Goal: Task Accomplishment & Management: Use online tool/utility

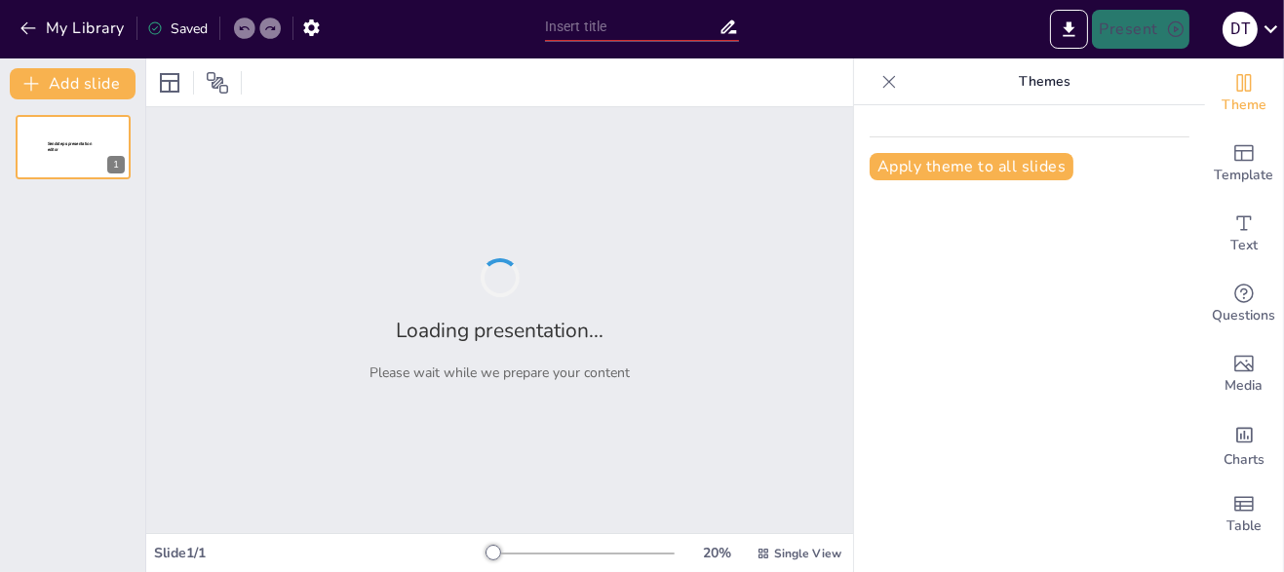
type input "Impactos del Cambio Climático en el Medio Ambiente"
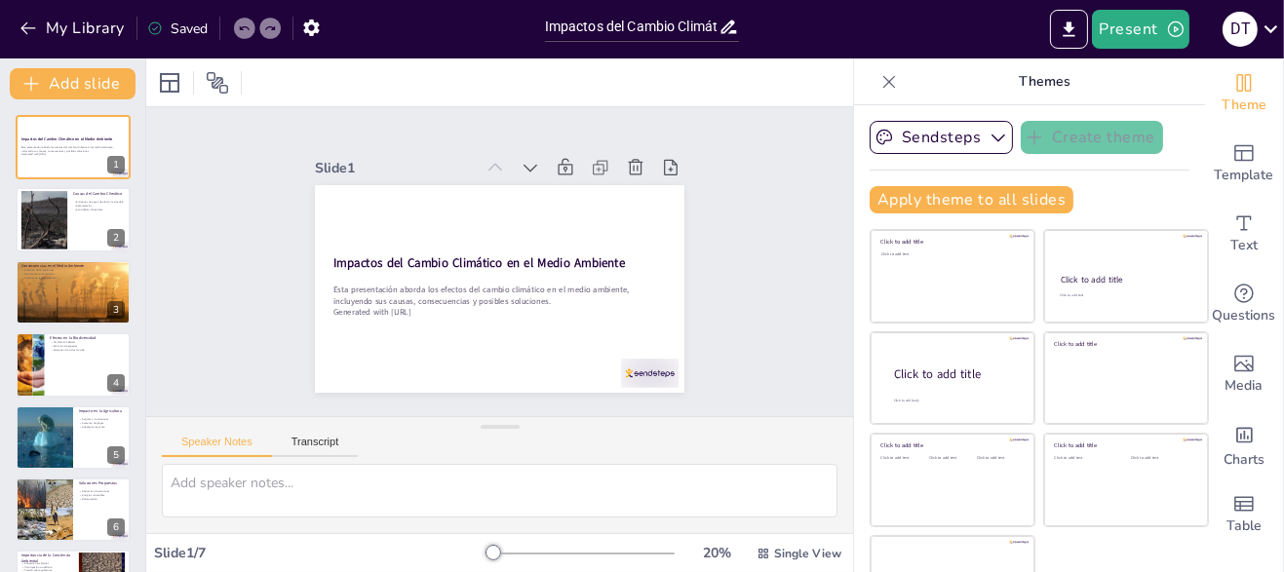
scroll to position [52, 0]
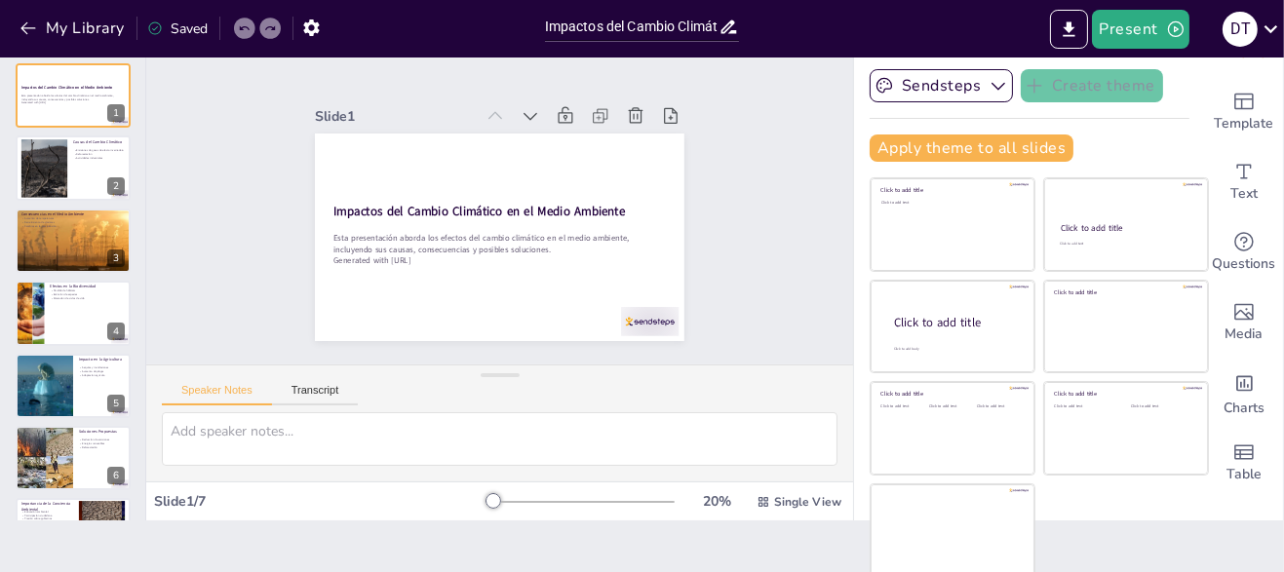
click at [1178, 32] on icon "button" at bounding box center [1176, 30] width 20 height 20
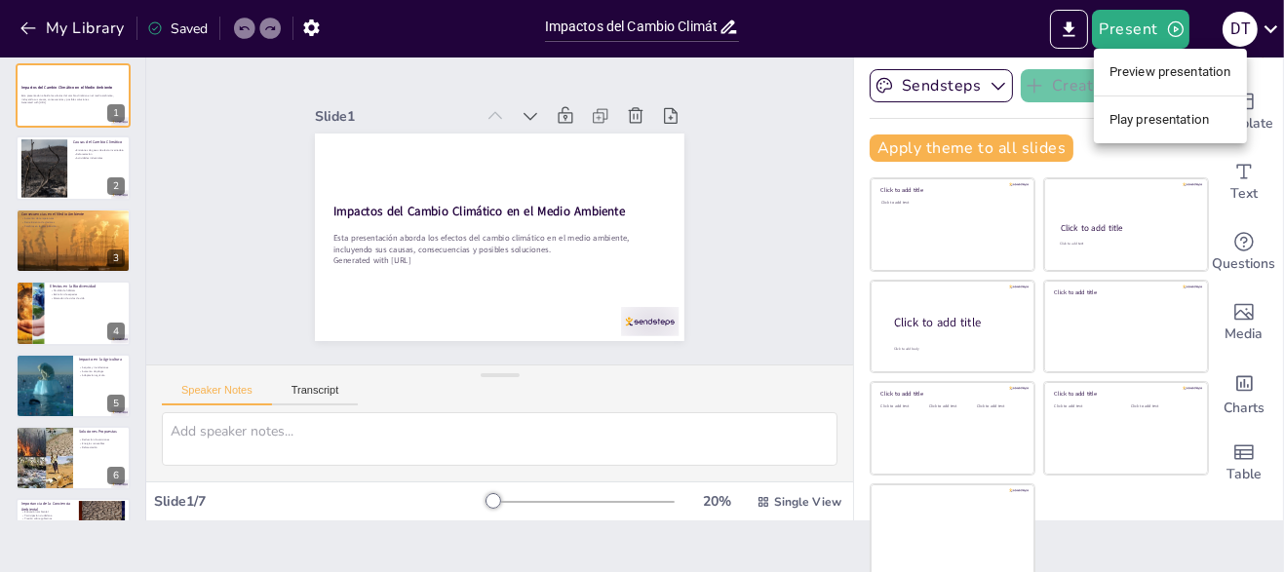
click at [1175, 117] on li "Play presentation" at bounding box center [1170, 119] width 153 height 31
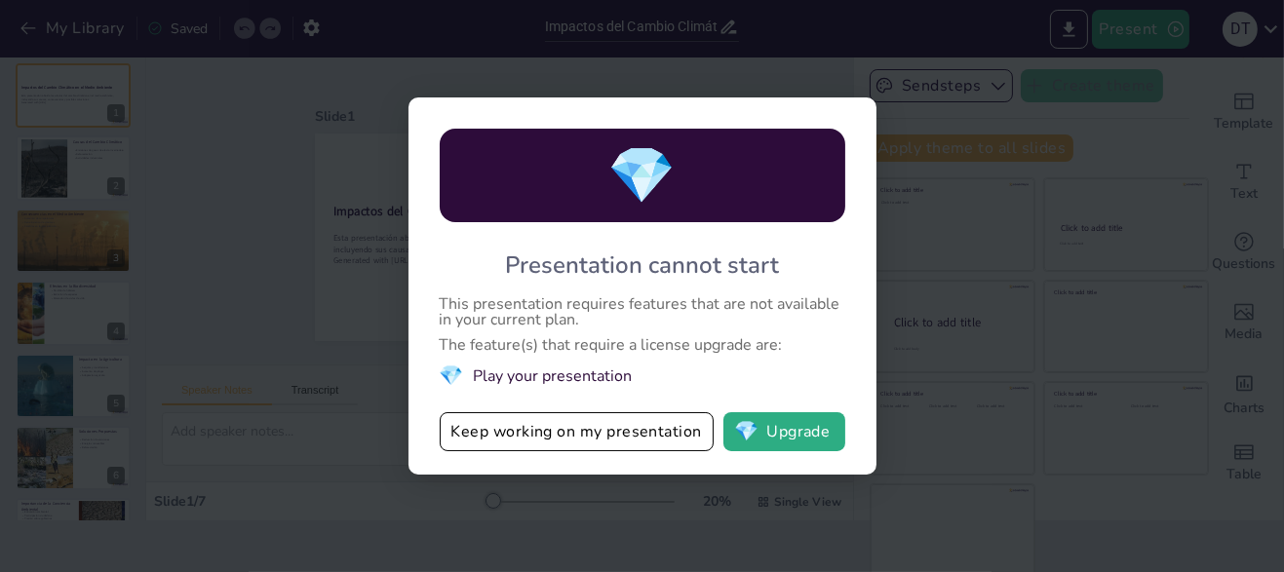
click at [1081, 258] on div "💎 Presentation cannot start This presentation requires features that are not av…" at bounding box center [642, 286] width 1284 height 572
click at [1024, 399] on div "💎 Presentation cannot start This presentation requires features that are not av…" at bounding box center [642, 286] width 1284 height 572
click at [954, 416] on div "💎 Presentation cannot start This presentation requires features that are not av…" at bounding box center [642, 286] width 1284 height 572
click at [1101, 386] on div "💎 Presentation cannot start This presentation requires features that are not av…" at bounding box center [642, 286] width 1284 height 572
click at [1008, 442] on div "💎 Presentation cannot start This presentation requires features that are not av…" at bounding box center [642, 286] width 1284 height 572
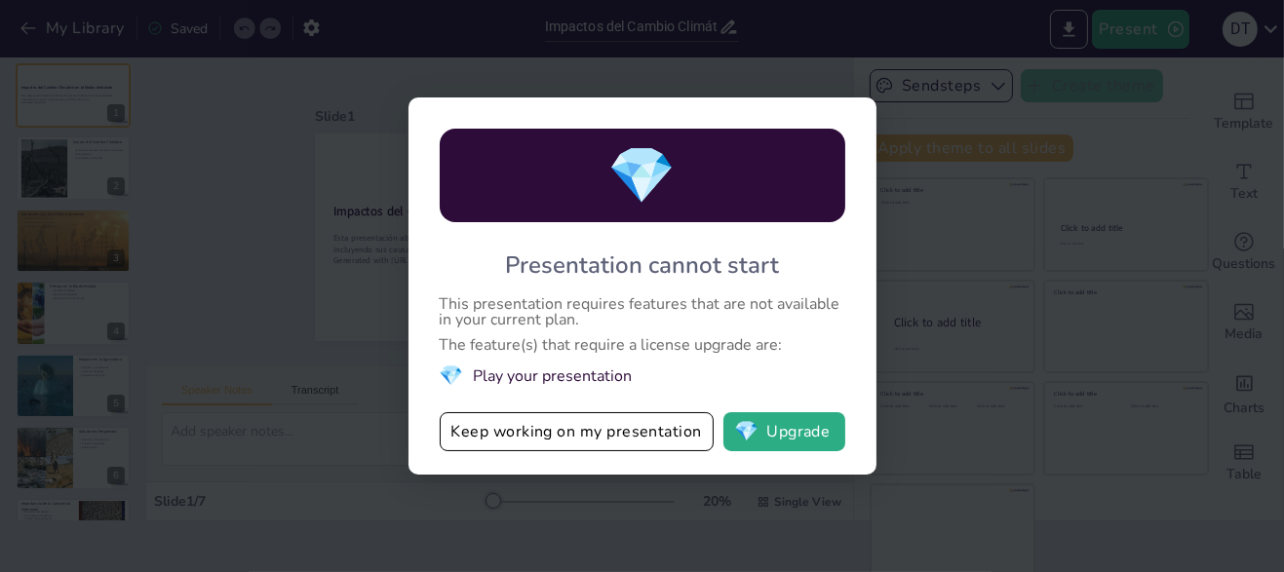
click at [1028, 435] on div "💎 Presentation cannot start This presentation requires features that are not av…" at bounding box center [642, 286] width 1284 height 572
click at [1021, 442] on div "💎 Presentation cannot start This presentation requires features that are not av…" at bounding box center [642, 286] width 1284 height 572
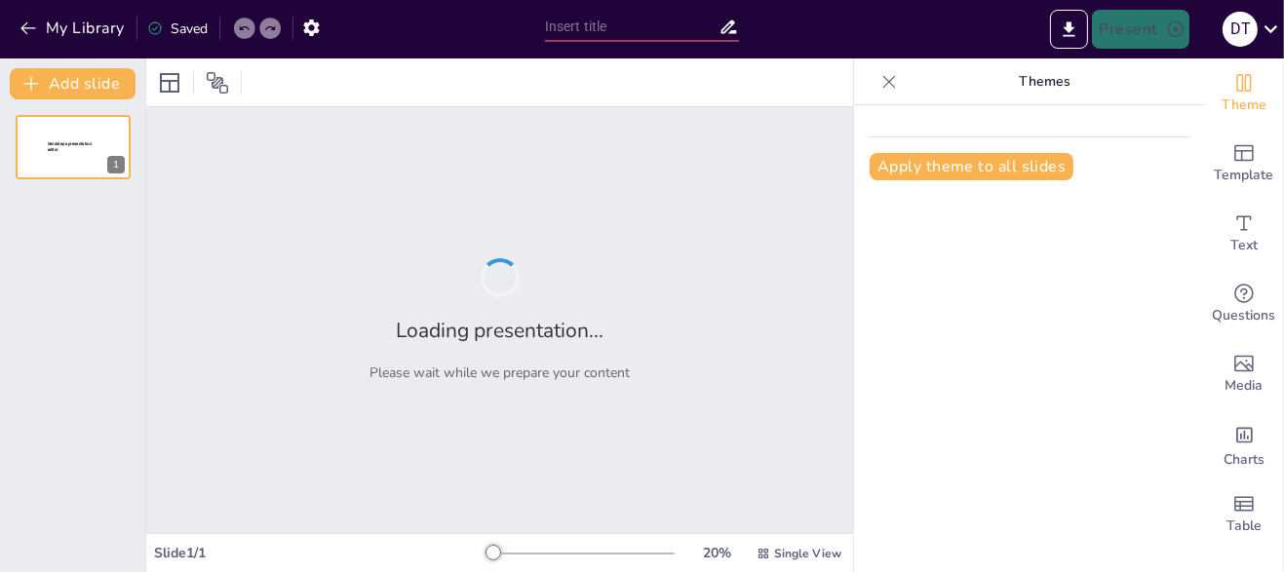
type input "Impactos del Cambio Climático en el Medio Ambiente"
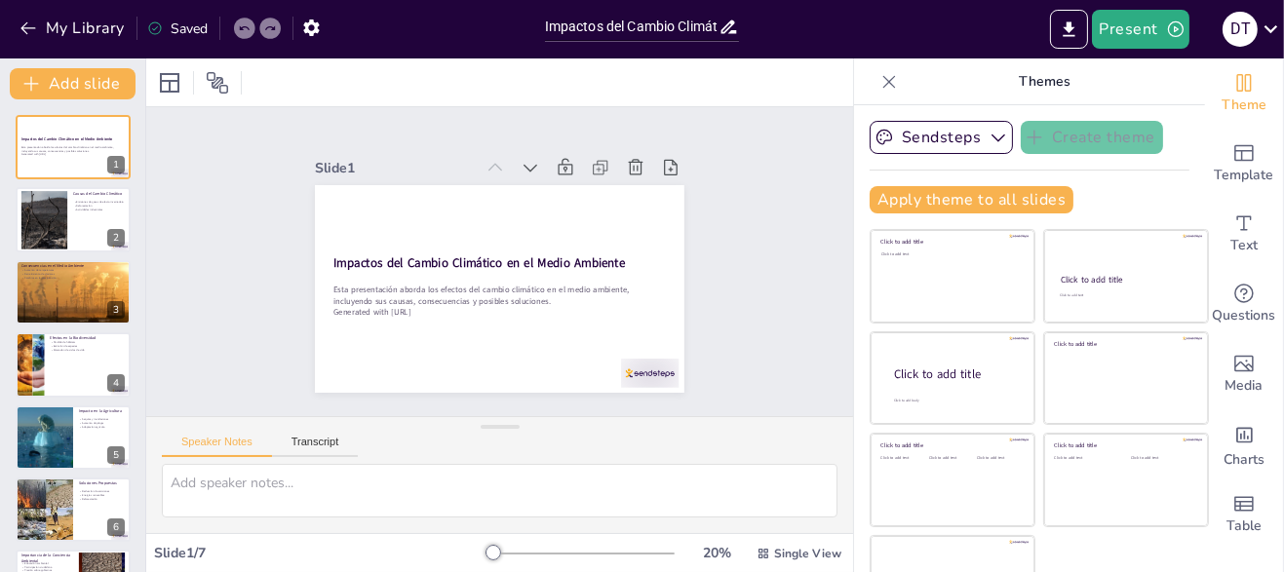
click at [85, 235] on div at bounding box center [73, 219] width 115 height 64
type textarea "Las emisiones de gases de efecto invernadero son fundamentales en el cambio cli…"
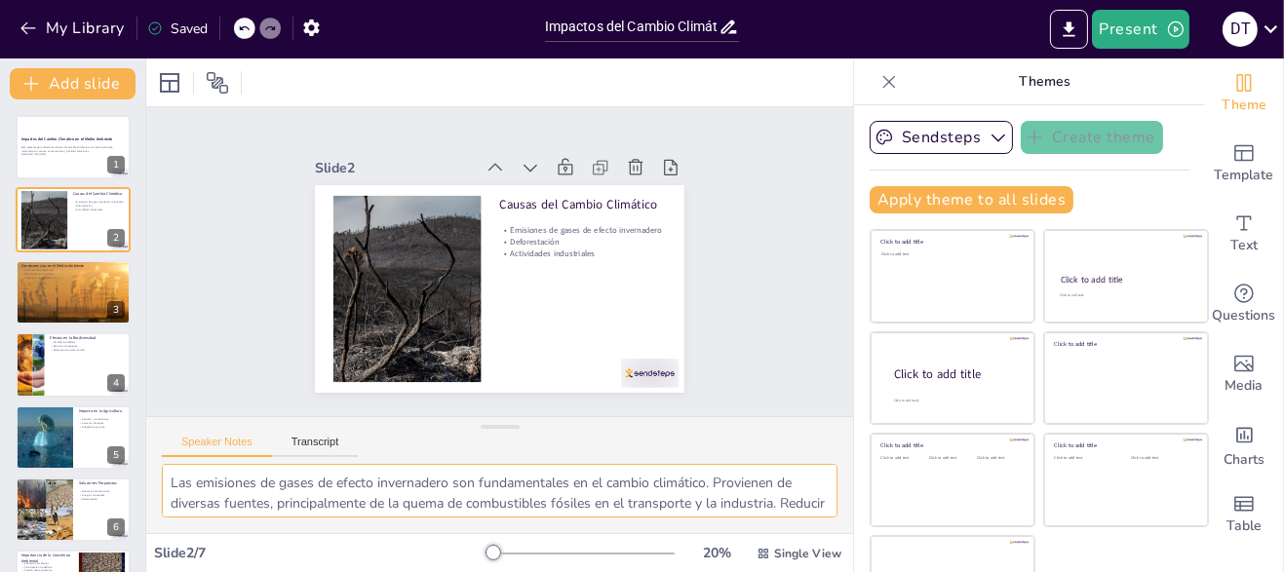
click at [609, 494] on textarea "Las emisiones de gases de efecto invernadero son fundamentales en el cambio cli…" at bounding box center [500, 491] width 676 height 54
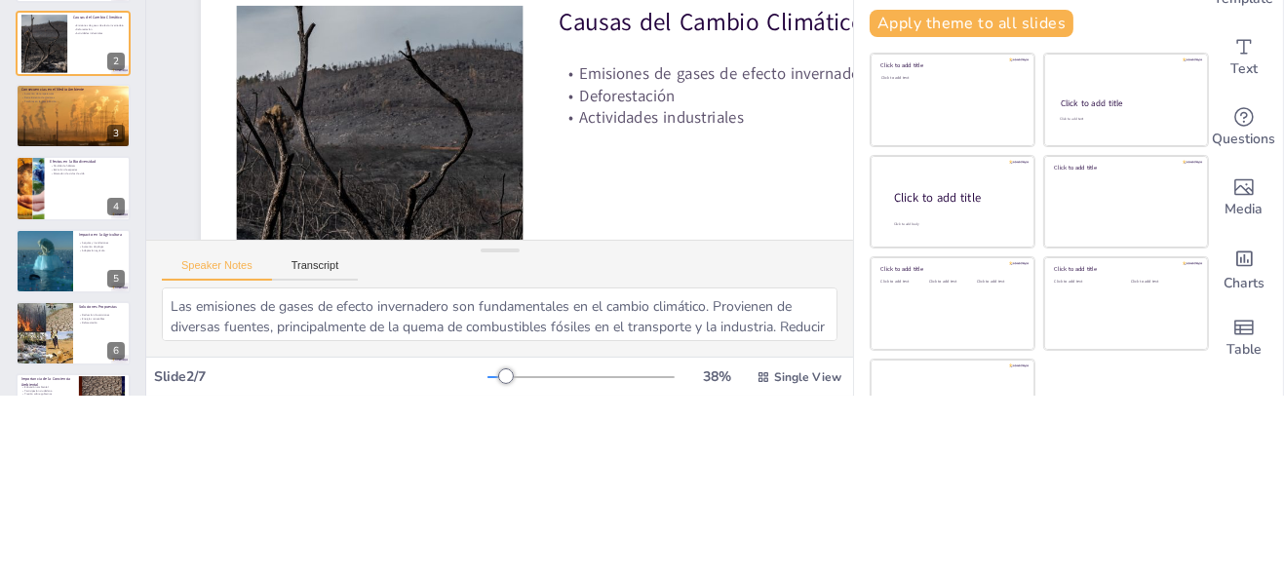
click at [319, 444] on button "Transcript" at bounding box center [315, 446] width 87 height 21
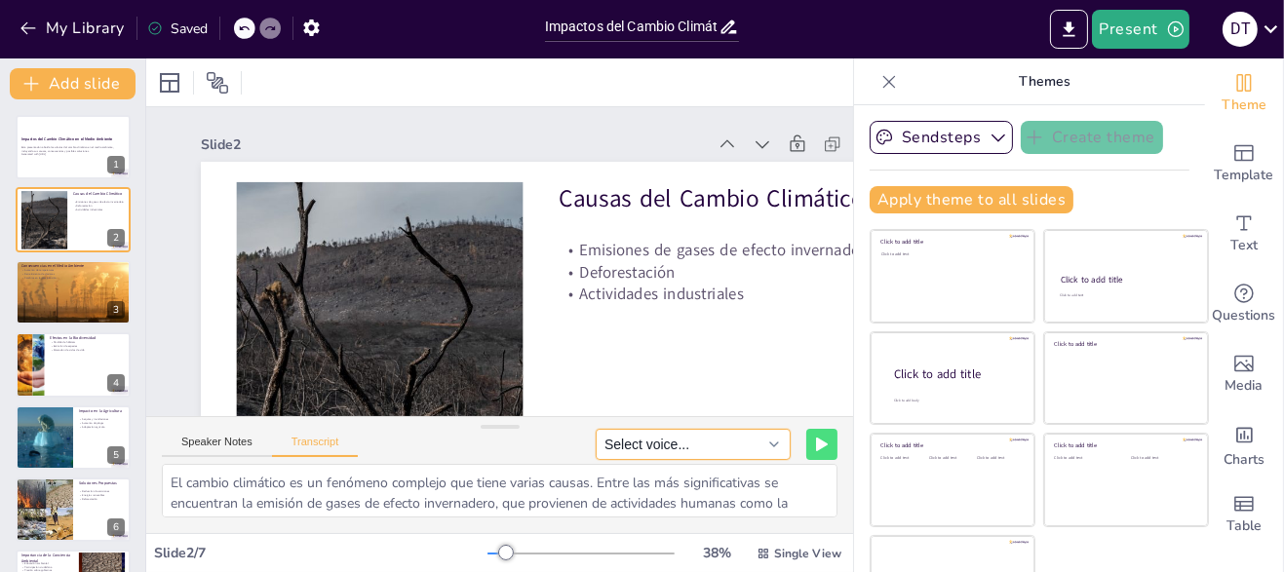
click at [743, 446] on button "Select voice..." at bounding box center [693, 444] width 195 height 31
click at [746, 440] on button "Select voice..." at bounding box center [693, 444] width 195 height 31
click at [817, 446] on icon at bounding box center [822, 445] width 10 height 12
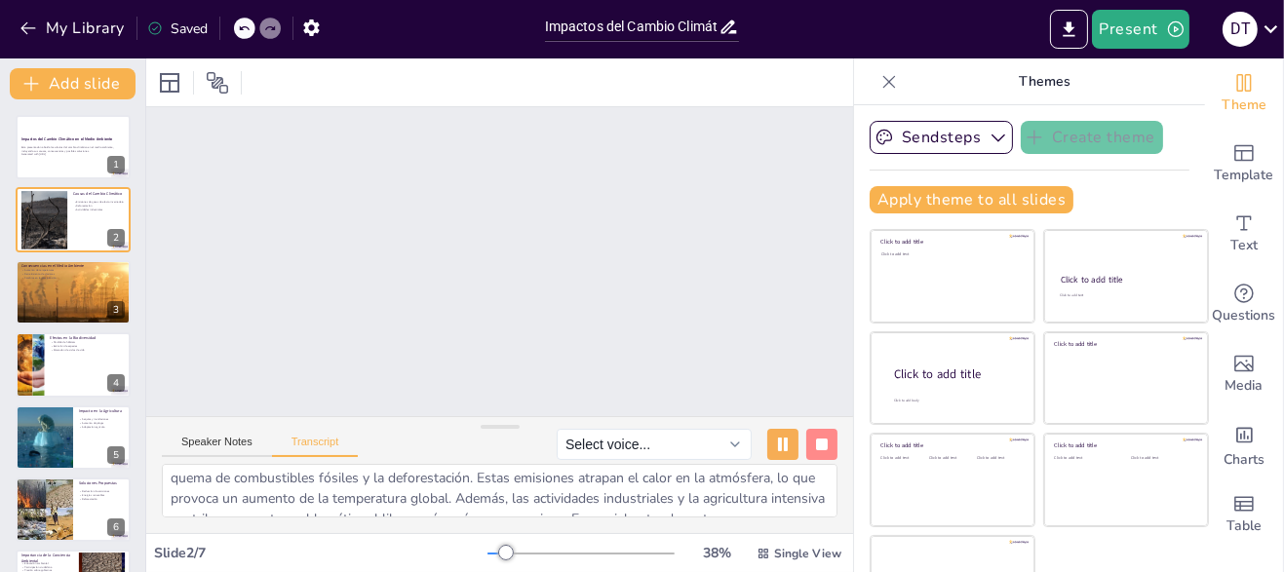
scroll to position [86, 0]
click at [767, 452] on button at bounding box center [782, 444] width 31 height 31
click at [82, 288] on button at bounding box center [85, 277] width 23 height 23
type textarea "El cambio climático tiene efectos devastadores en nuestro medio ambiente. Uno d…"
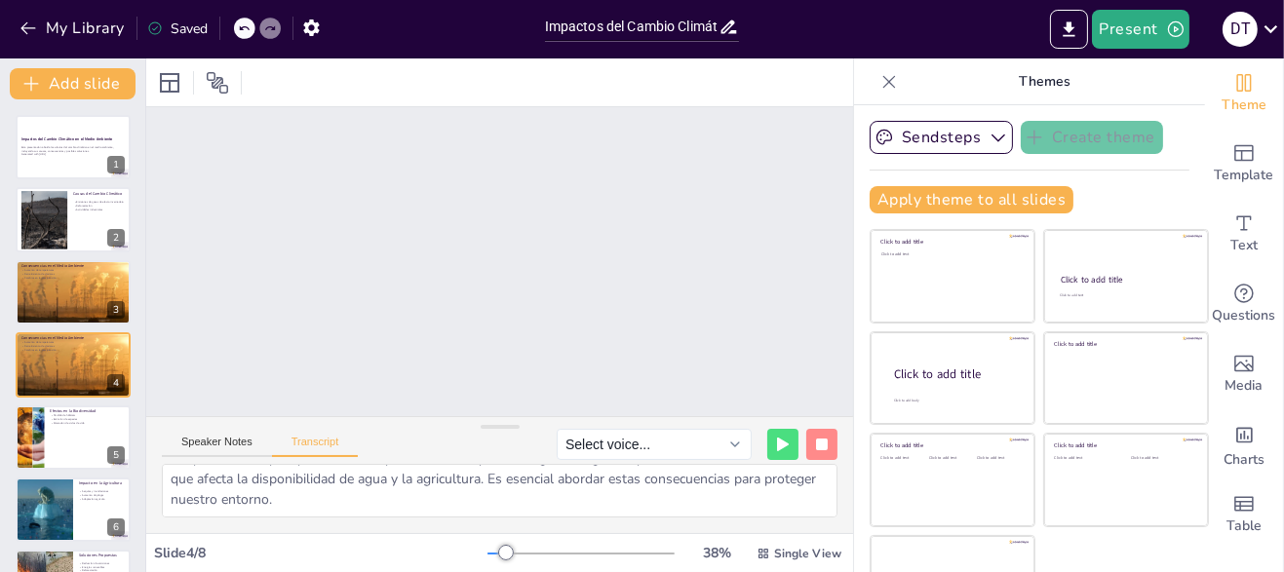
scroll to position [101, 0]
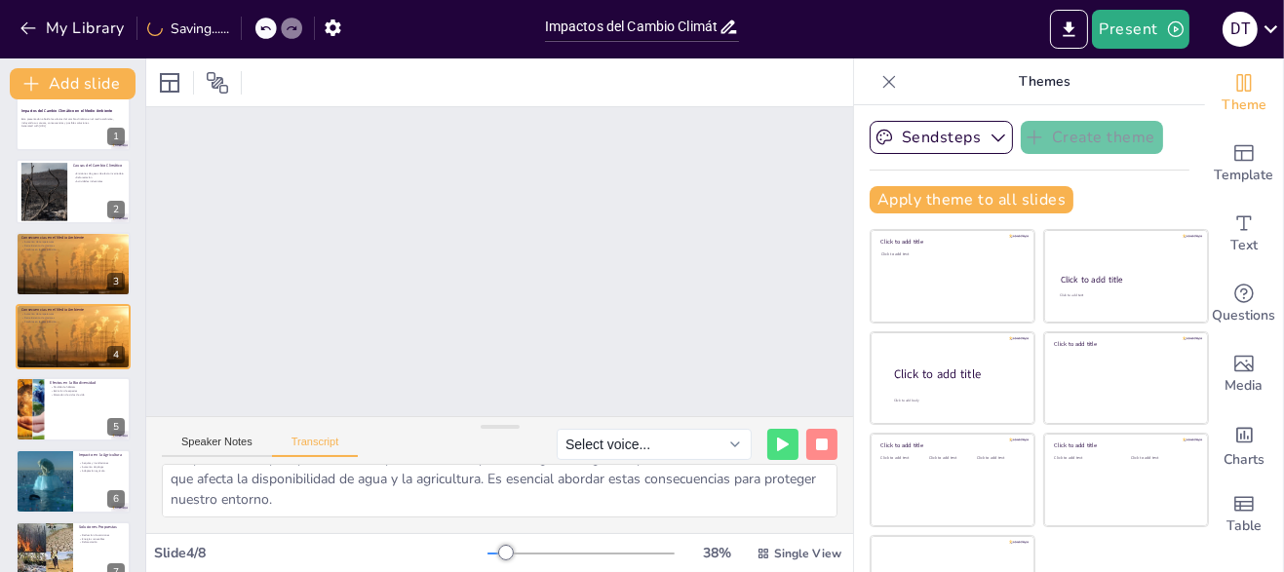
click at [1231, 241] on span "Text" at bounding box center [1244, 245] width 27 height 21
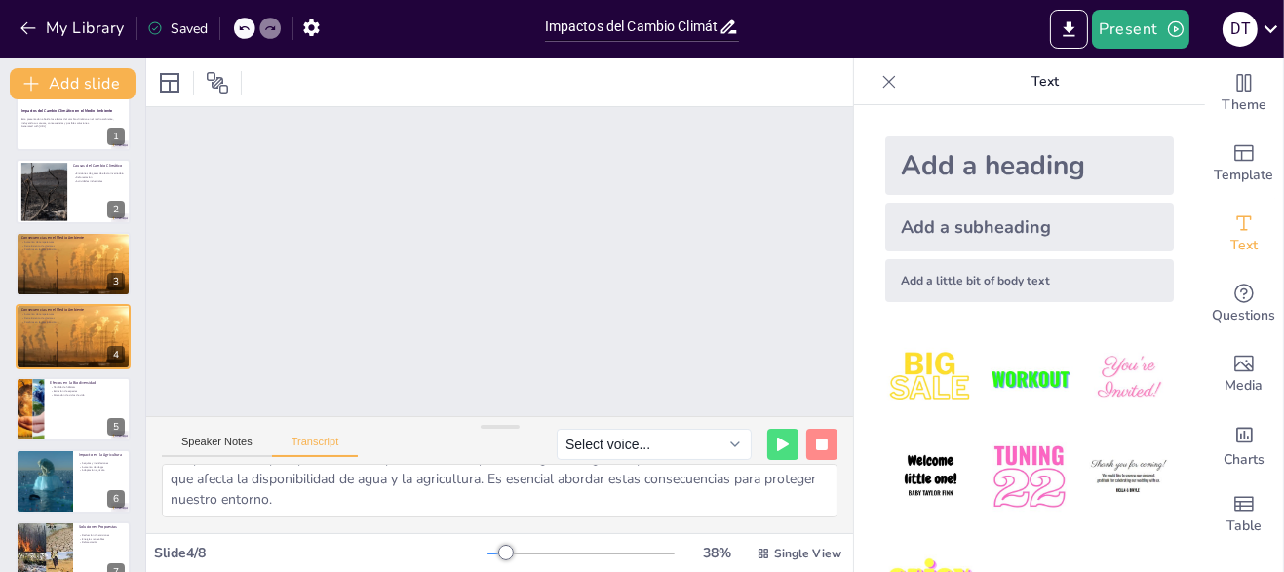
click at [1252, 305] on span "Questions" at bounding box center [1244, 315] width 63 height 21
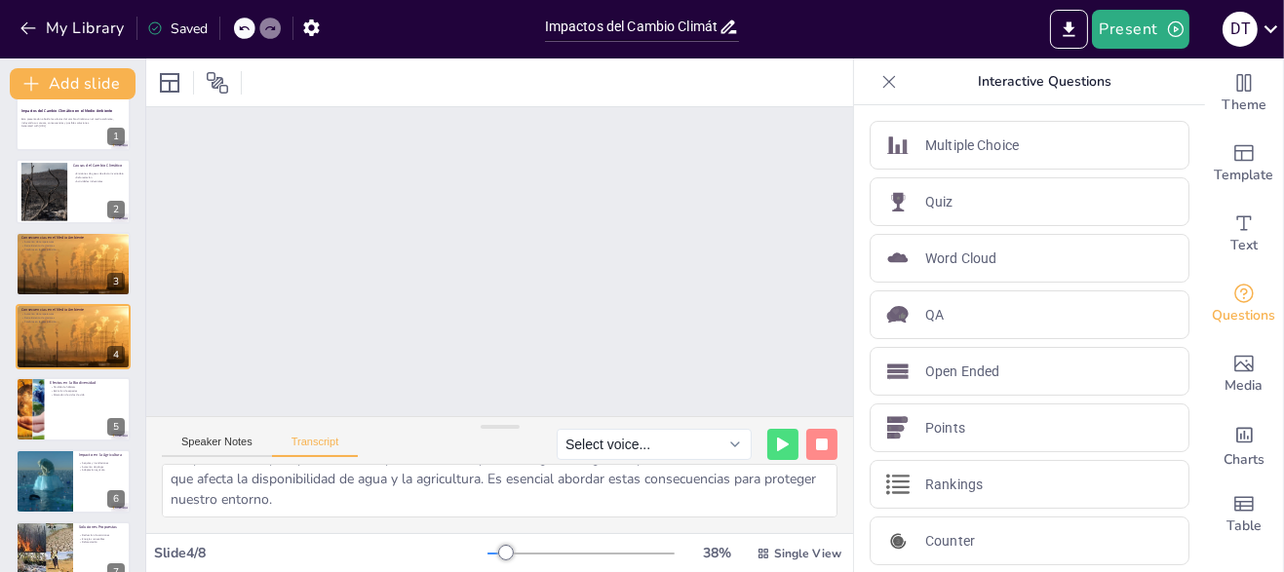
click at [1241, 383] on span "Media" at bounding box center [1245, 385] width 38 height 21
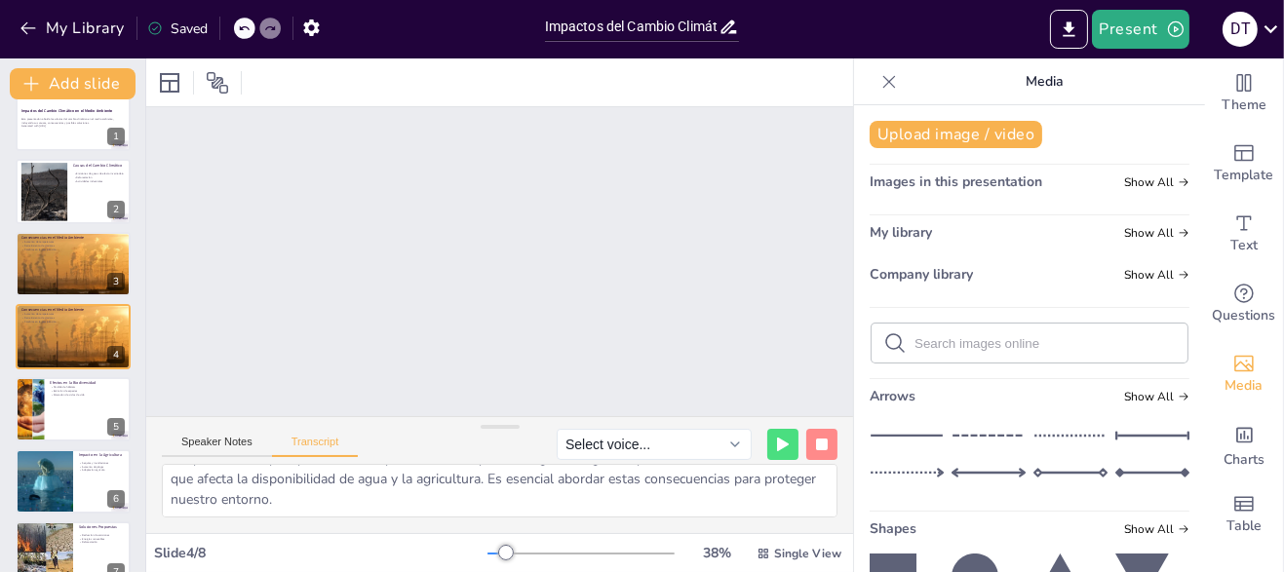
scroll to position [0, 0]
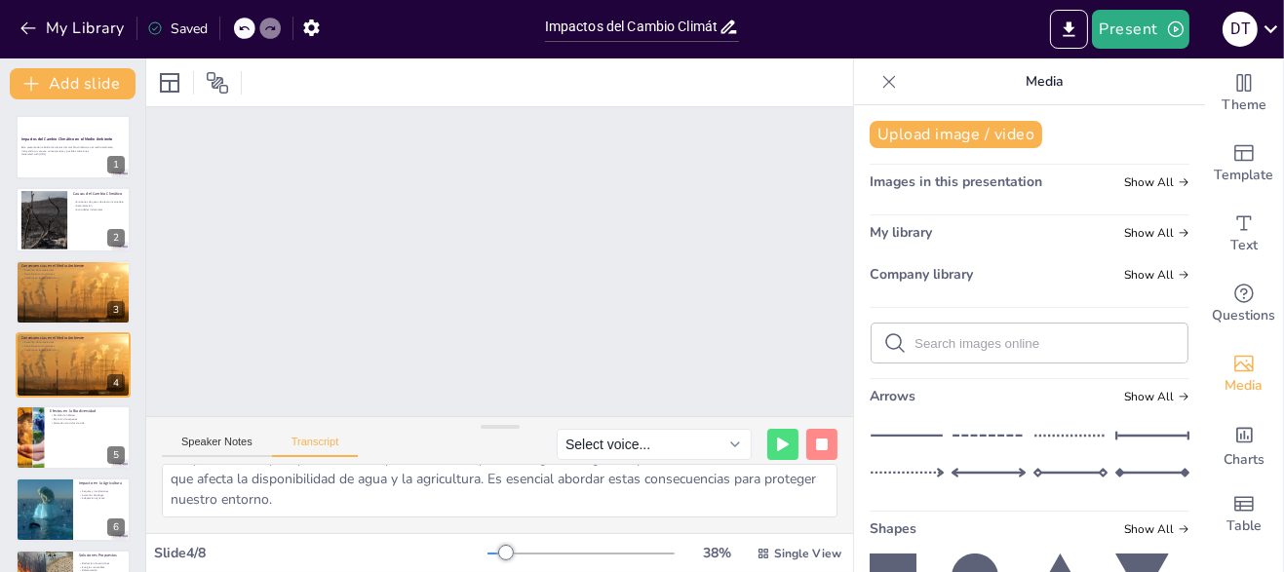
click at [76, 140] on button at bounding box center [85, 132] width 23 height 23
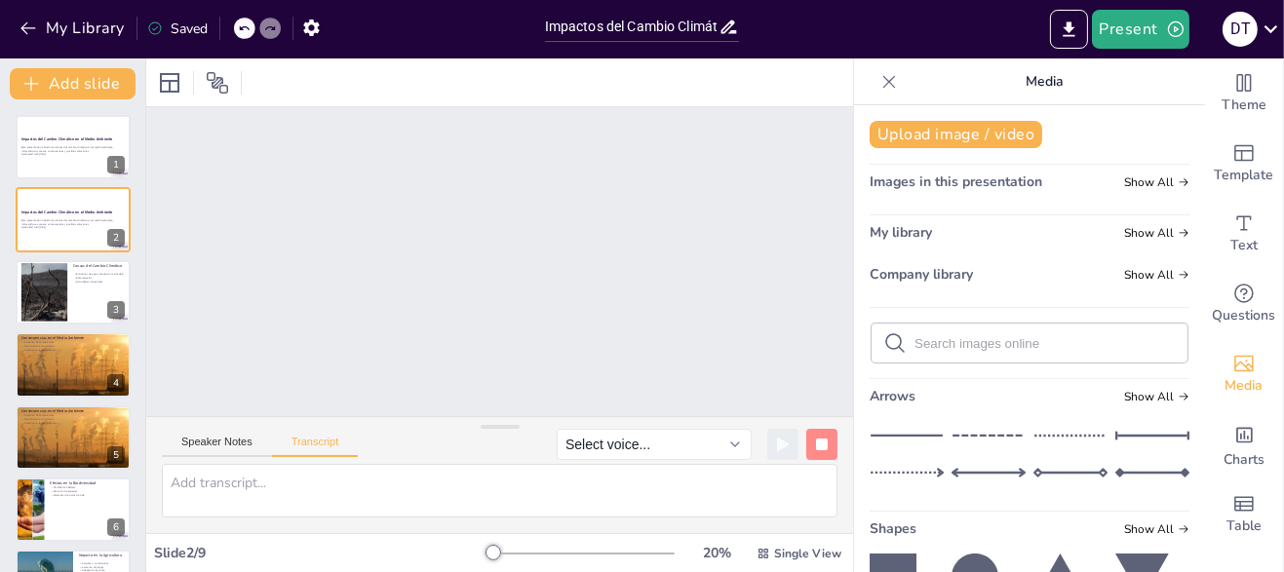
click at [1152, 36] on button "Present" at bounding box center [1141, 29] width 98 height 39
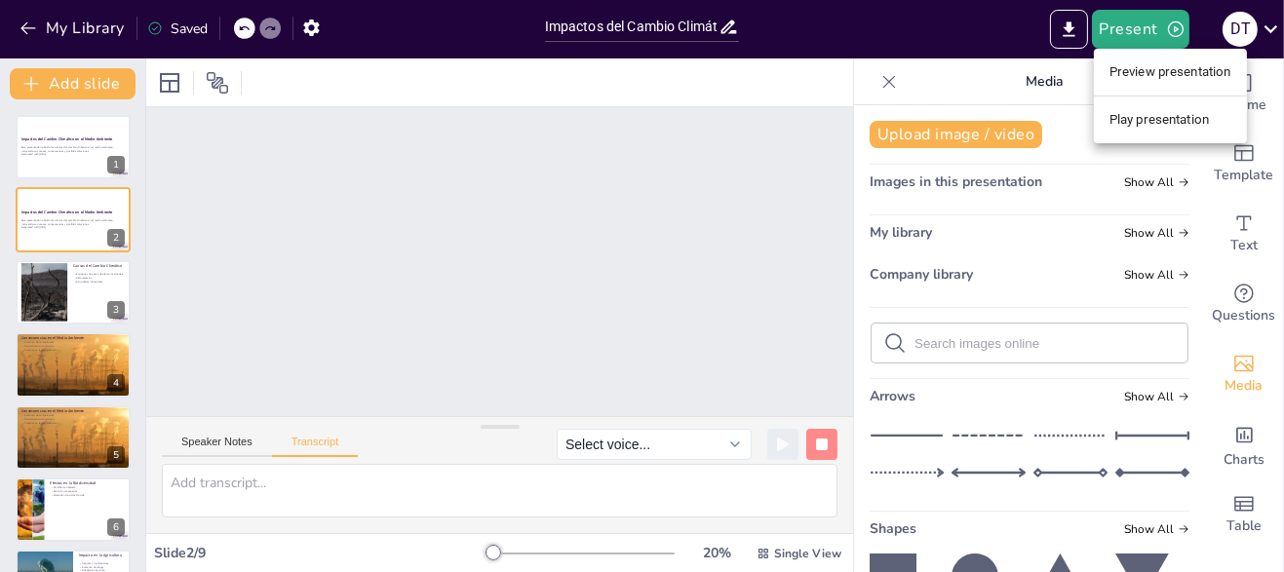
click at [1203, 117] on li "Play presentation" at bounding box center [1170, 119] width 153 height 31
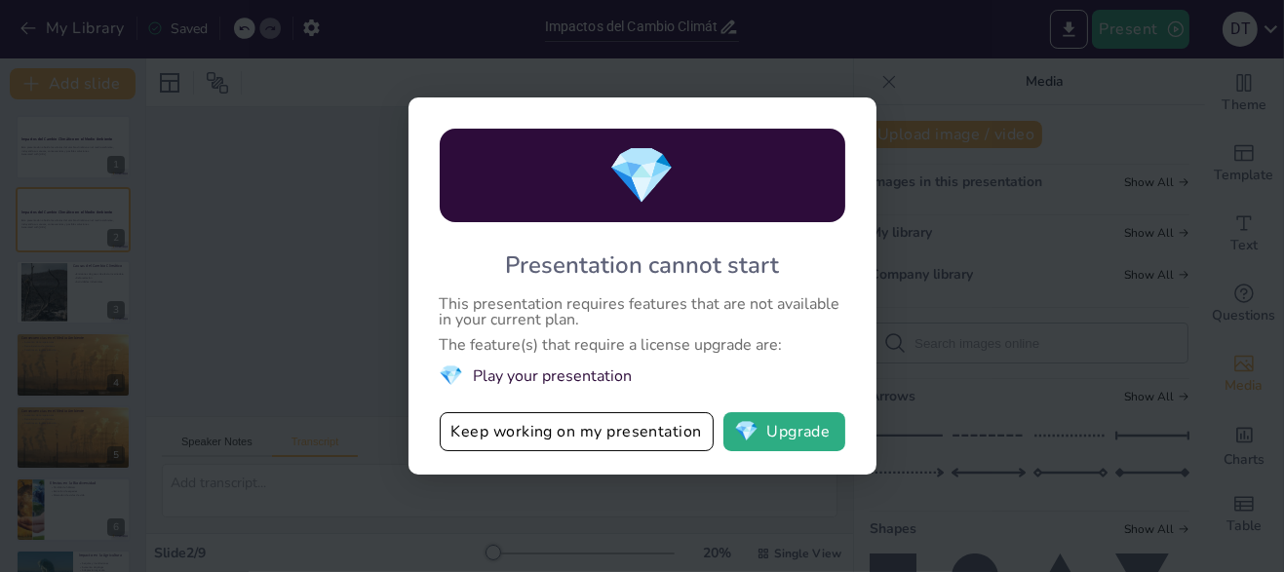
click at [670, 438] on button "Keep working on my presentation" at bounding box center [577, 432] width 274 height 39
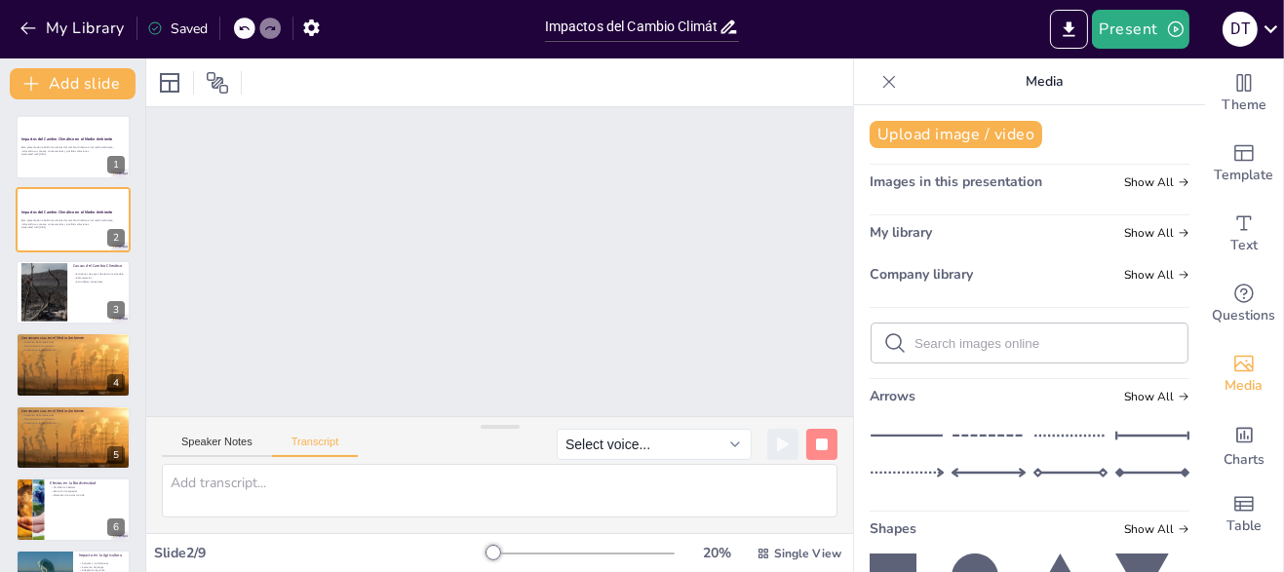
click at [1155, 27] on button "Present" at bounding box center [1141, 29] width 98 height 39
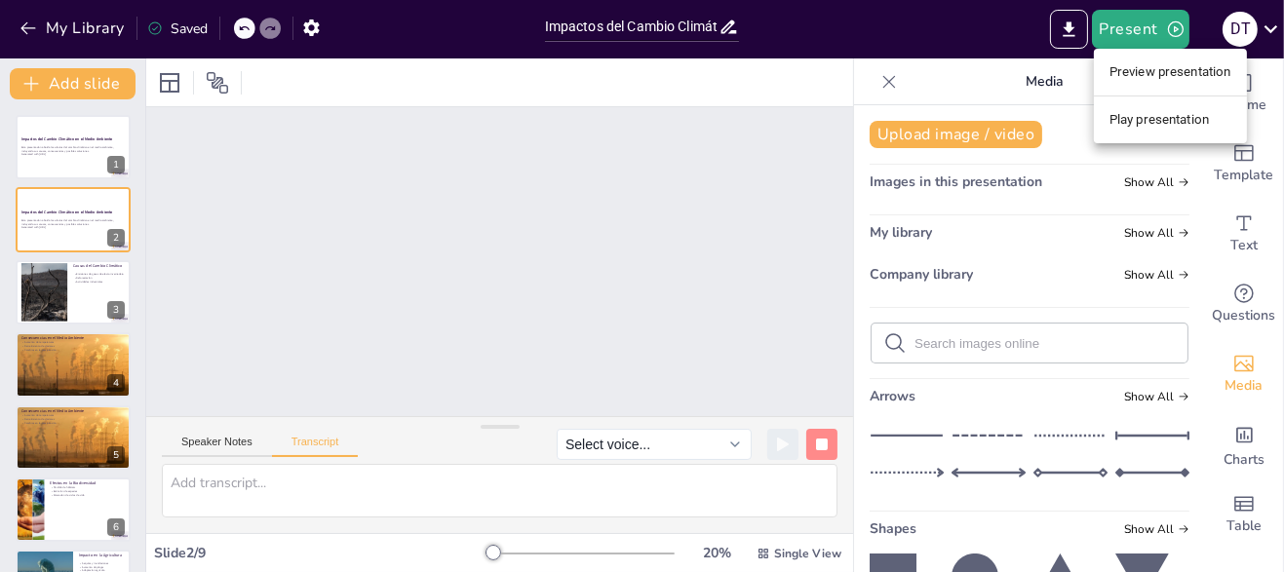
click at [1217, 72] on li "Preview presentation" at bounding box center [1170, 72] width 153 height 31
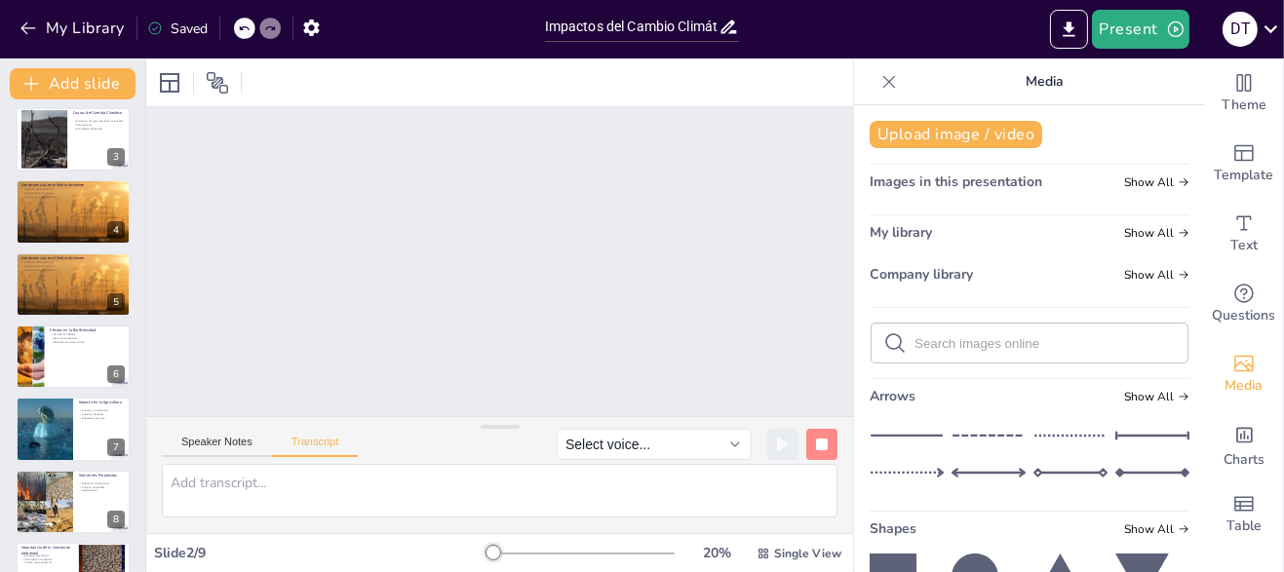
scroll to position [203, 0]
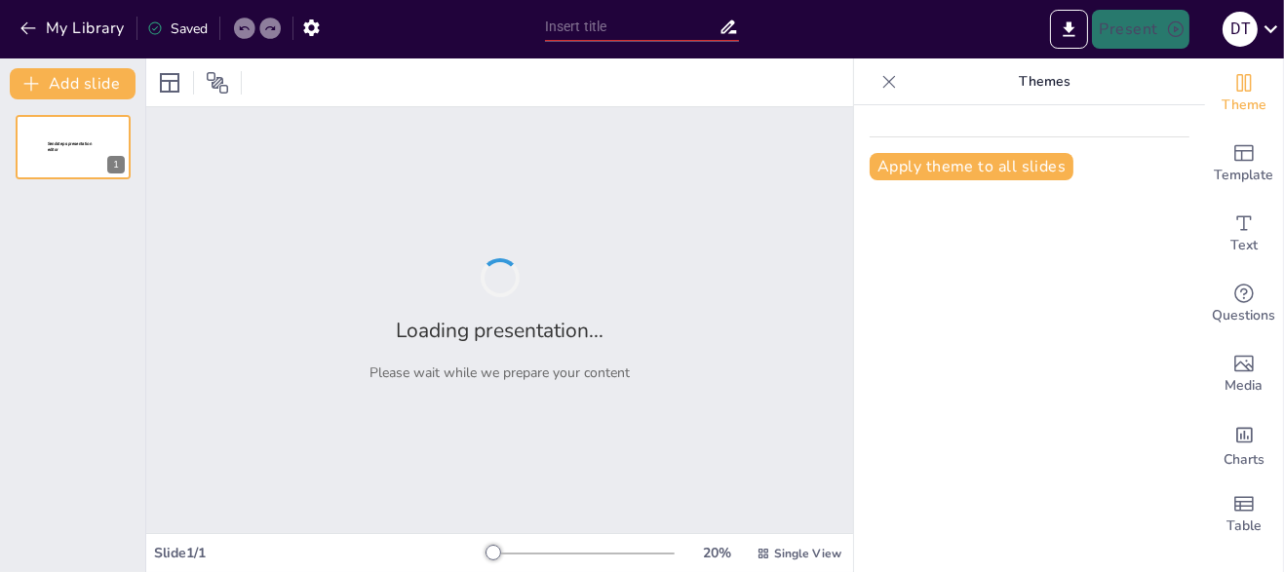
type input "Impactos del Cambio Climático en el Medio Ambiente"
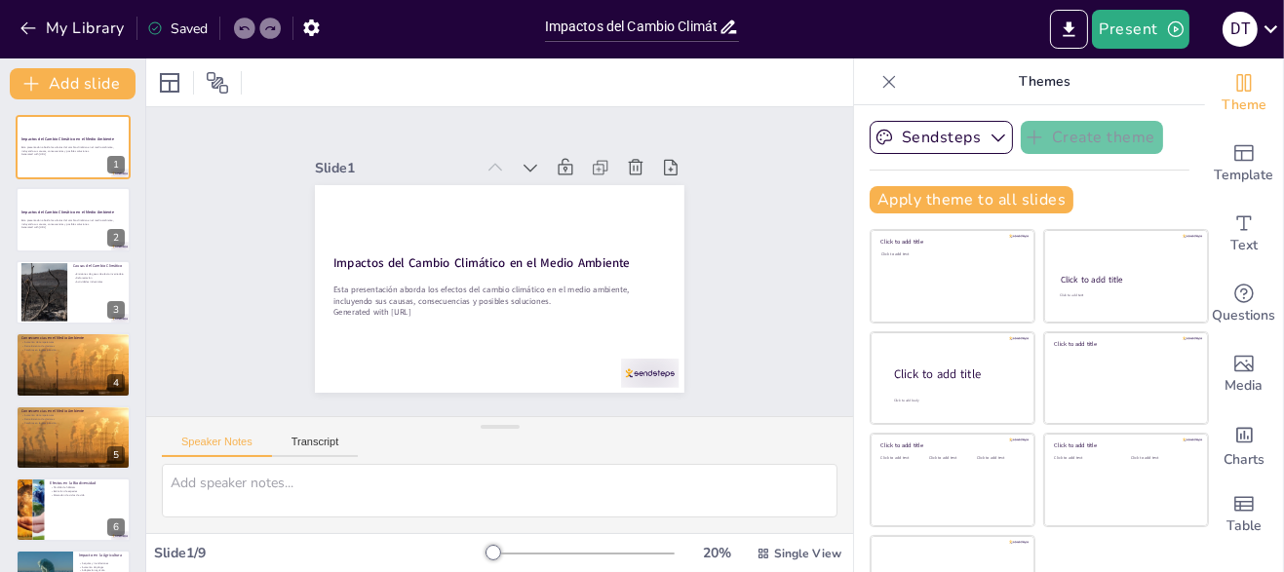
click at [874, 82] on div at bounding box center [889, 81] width 31 height 31
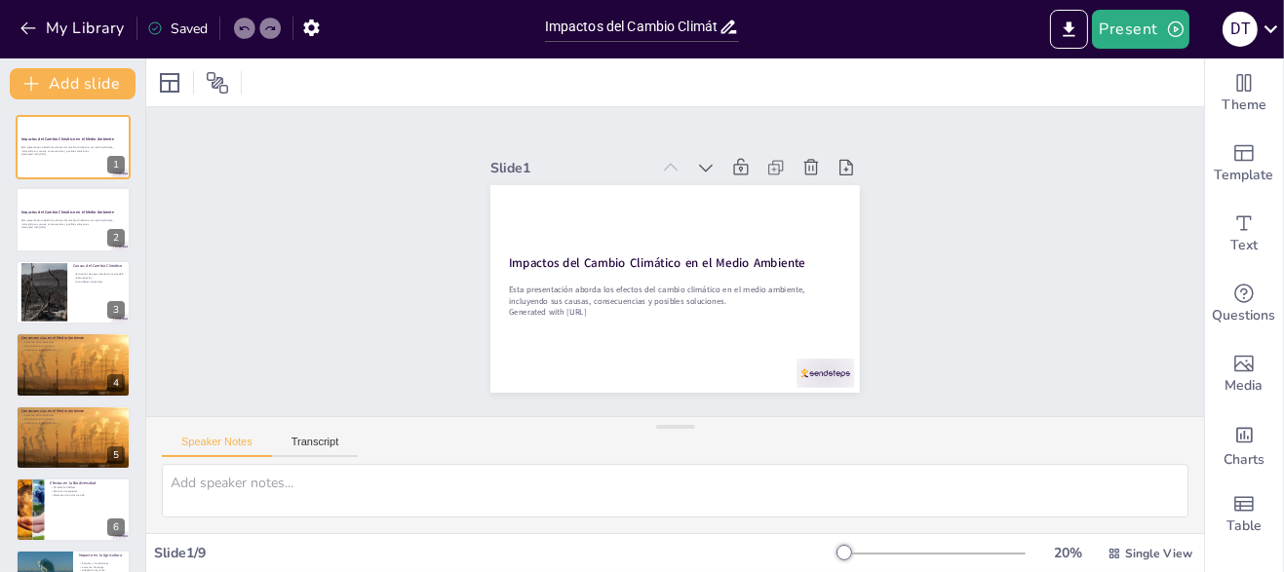
click at [1147, 39] on button "Present" at bounding box center [1141, 29] width 98 height 39
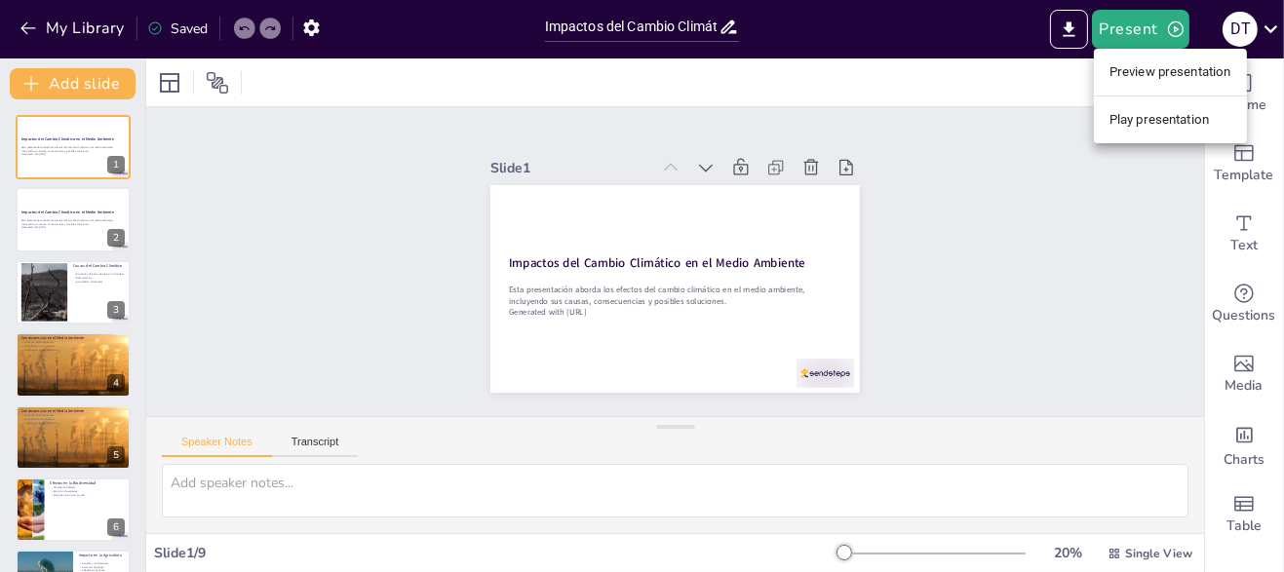
click at [1252, 21] on div at bounding box center [642, 286] width 1284 height 572
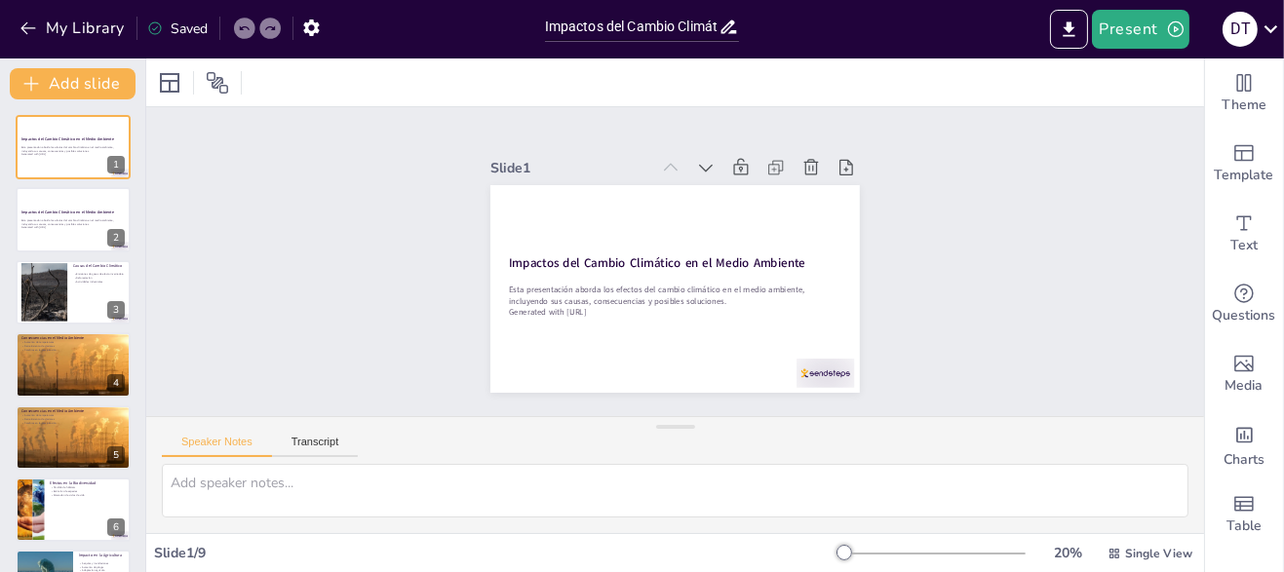
click at [1254, 29] on div "D T" at bounding box center [1240, 29] width 35 height 35
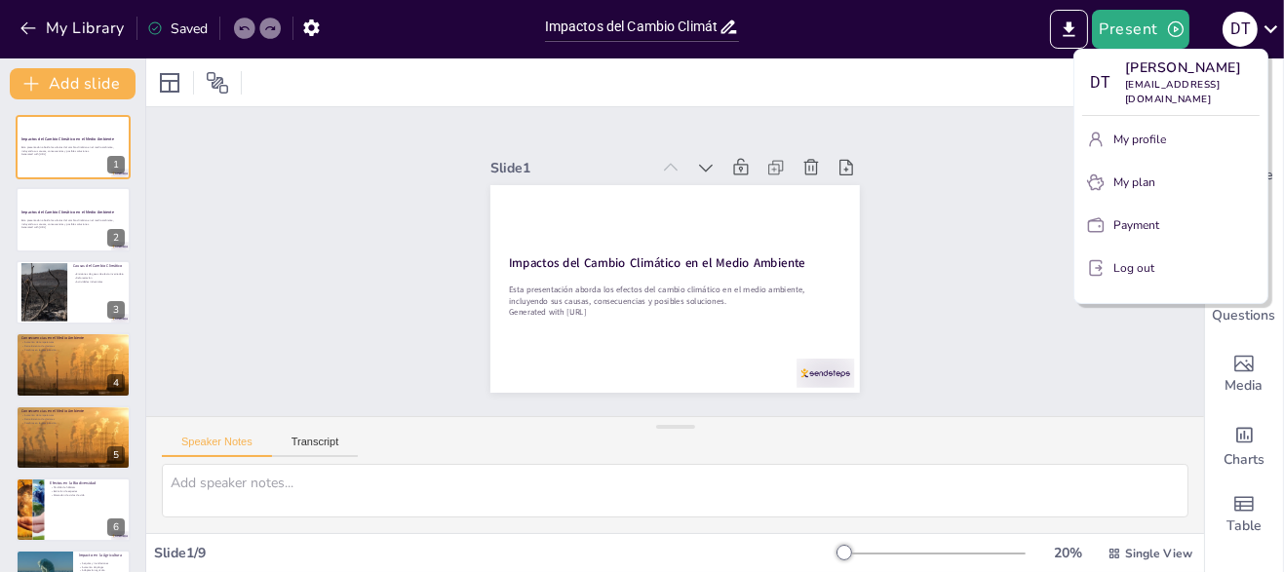
click at [1145, 382] on div at bounding box center [642, 286] width 1284 height 572
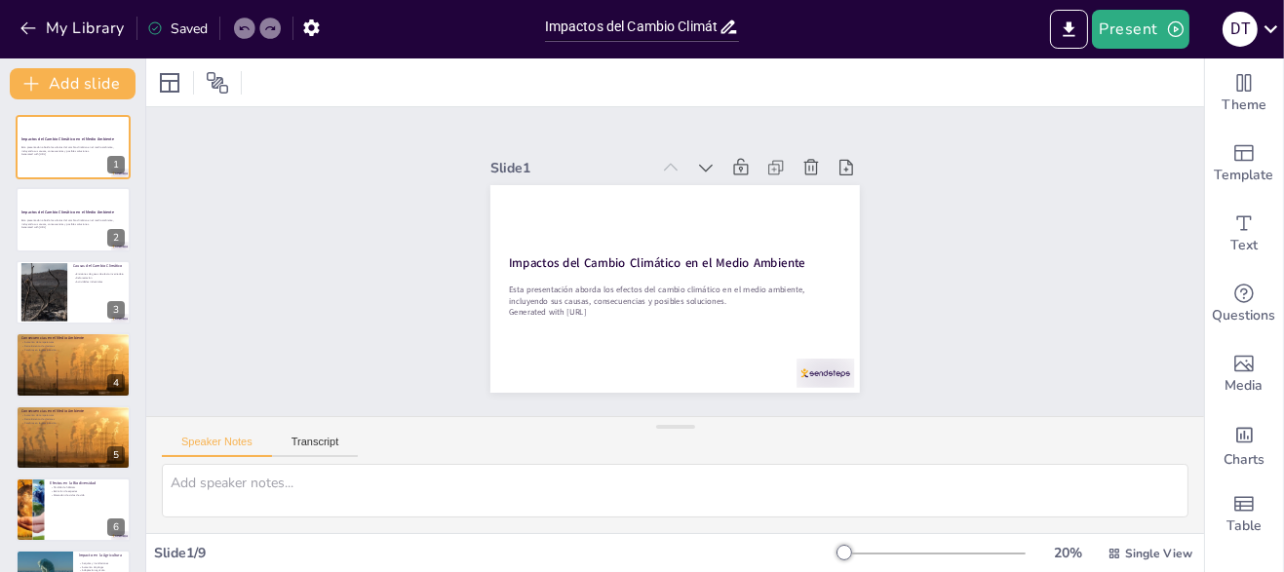
click at [388, 246] on div "Slide 1 Impactos del Cambio Climático en el Medio Ambiente Esta presentación ab…" at bounding box center [676, 261] width 1102 height 621
